Goal: Task Accomplishment & Management: Use online tool/utility

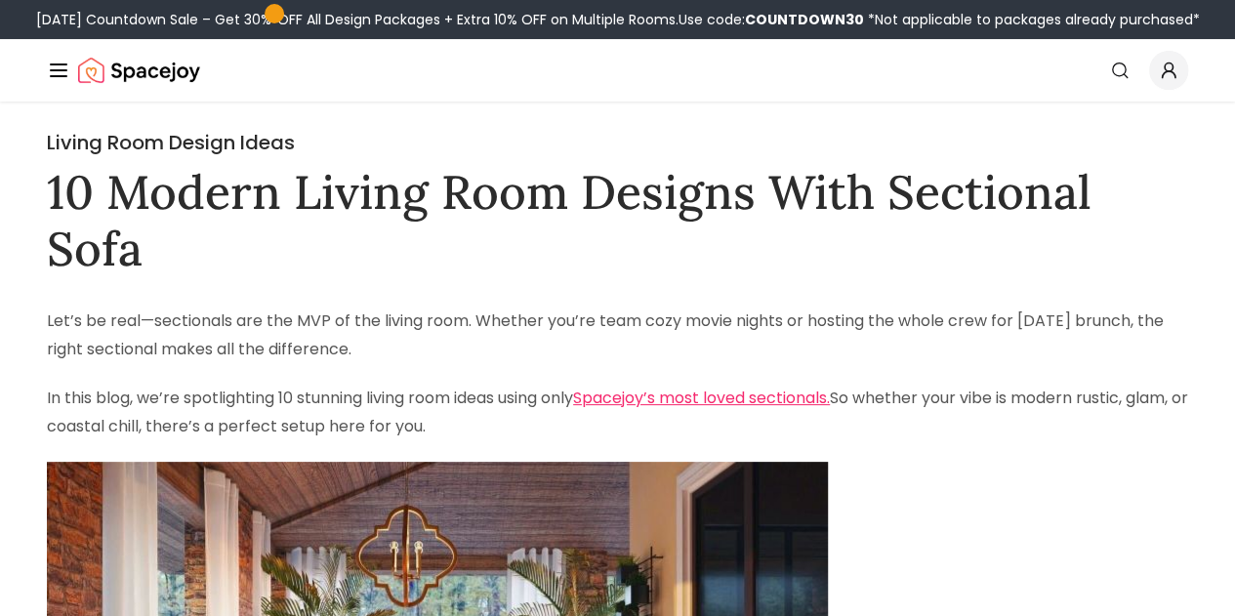
click at [0, 0] on img at bounding box center [0, 0] width 0 height 0
click at [0, 0] on link "AI Design" at bounding box center [0, 0] width 0 height 0
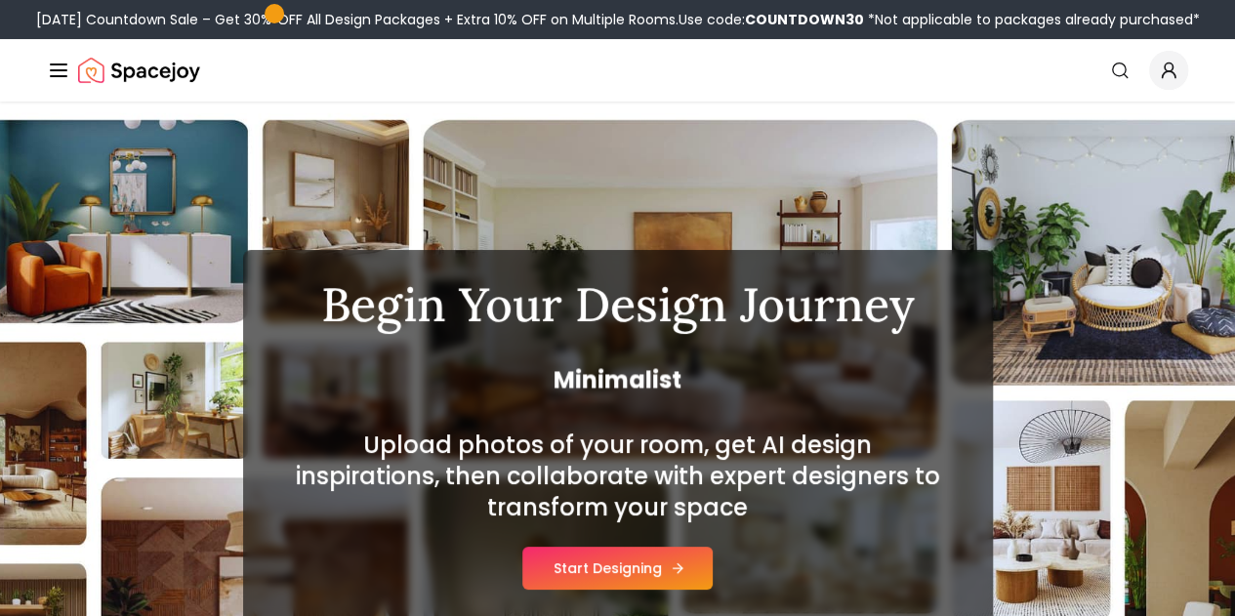
click at [607, 575] on button "Start Designing" at bounding box center [618, 568] width 190 height 43
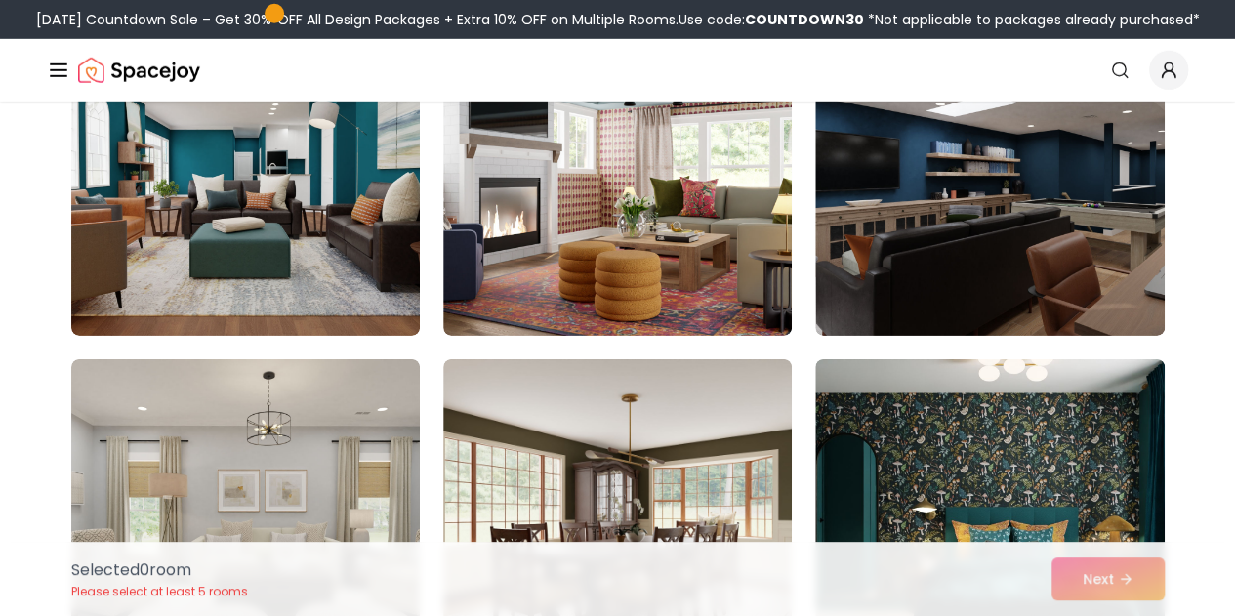
scroll to position [6614, 0]
